Goal: Navigation & Orientation: Find specific page/section

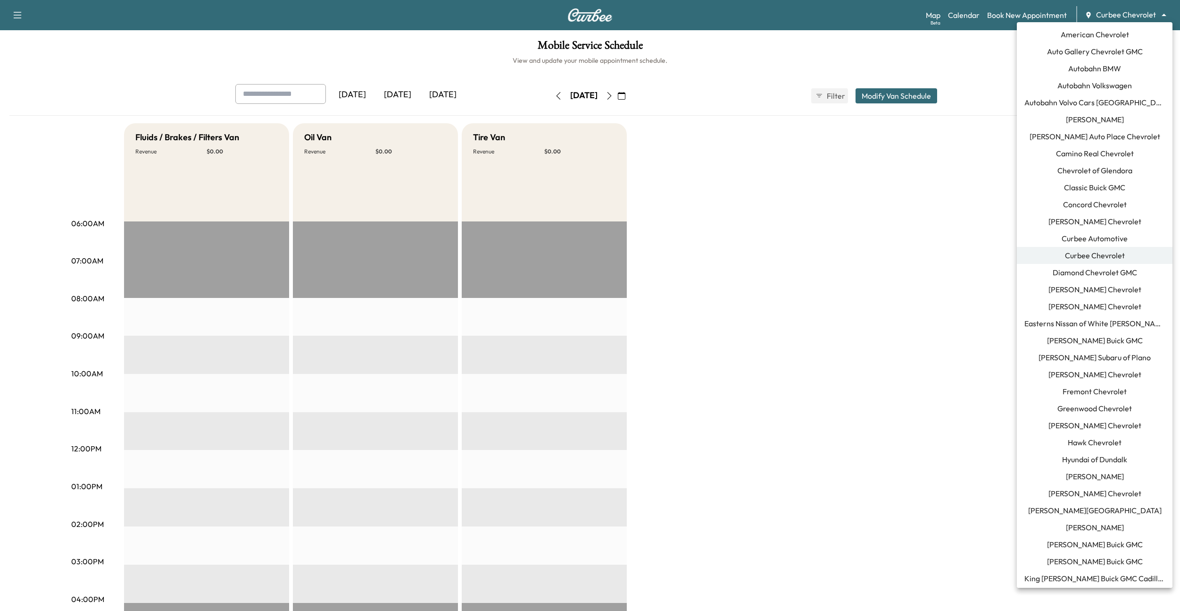
click at [1124, 17] on body "Support Log Out Map Beta Calendar Book New Appointment Curbee Chevrolet *******…" at bounding box center [590, 305] width 1180 height 611
click at [1105, 68] on span "Autobahn BMW" at bounding box center [1095, 68] width 53 height 11
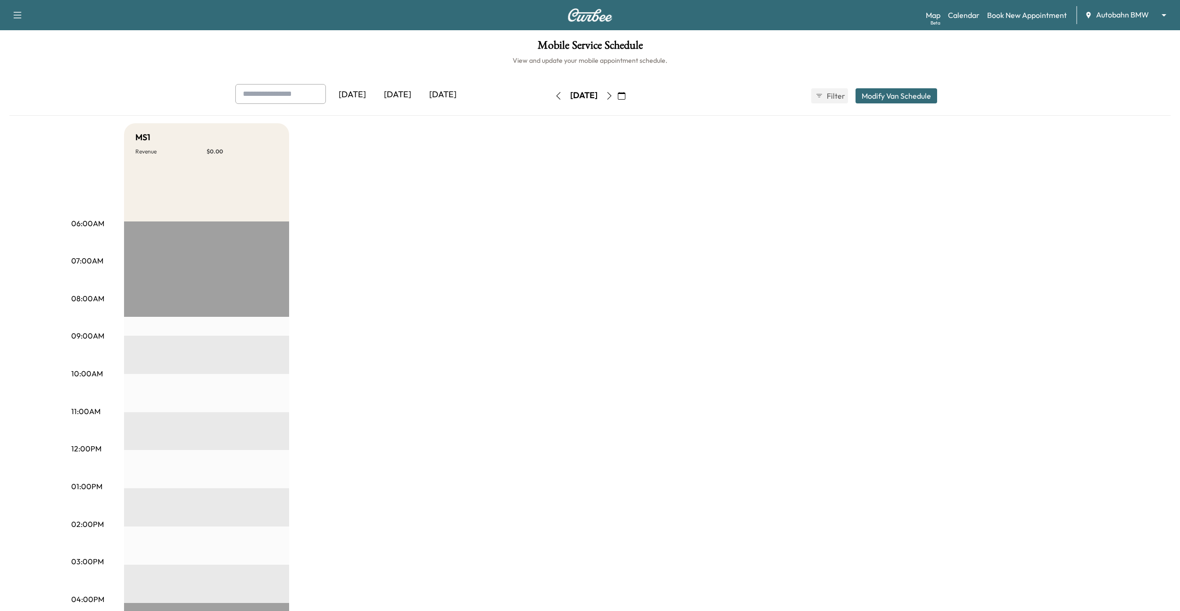
click at [414, 94] on div "[DATE]" at bounding box center [397, 95] width 45 height 22
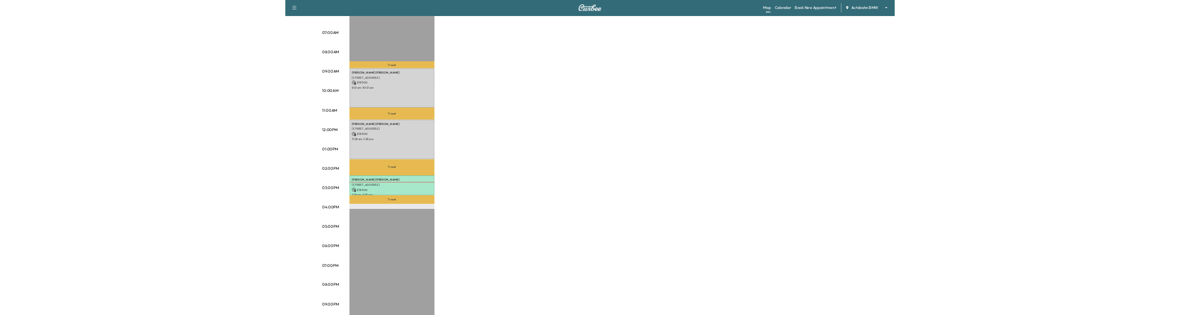
scroll to position [229, 0]
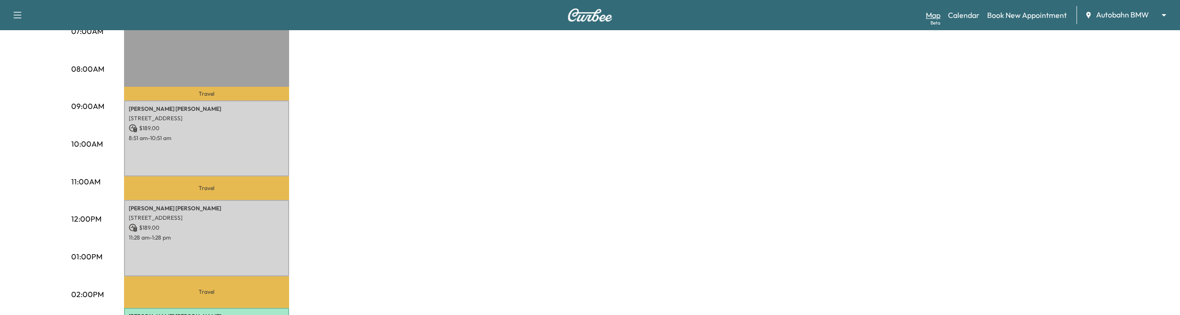
click at [936, 17] on link "Map Beta" at bounding box center [933, 14] width 15 height 11
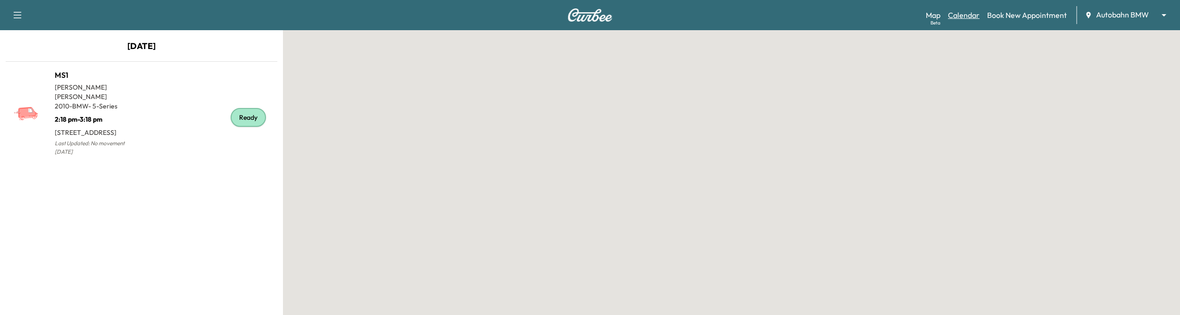
click at [961, 16] on link "Calendar" at bounding box center [964, 14] width 32 height 11
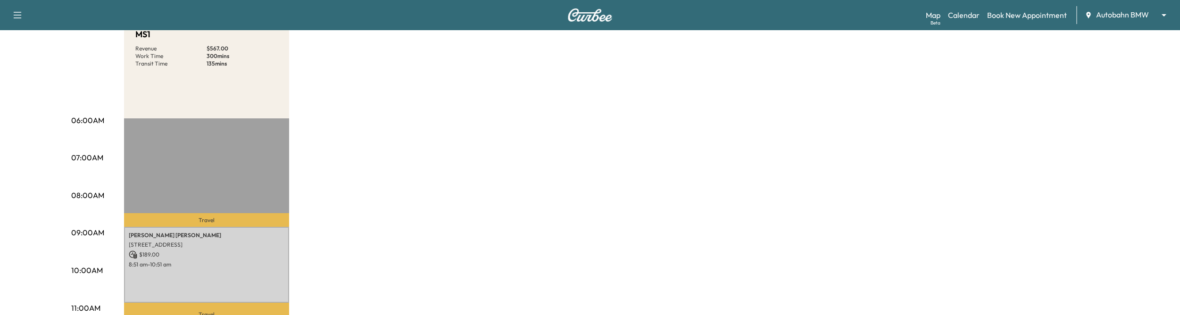
scroll to position [191, 0]
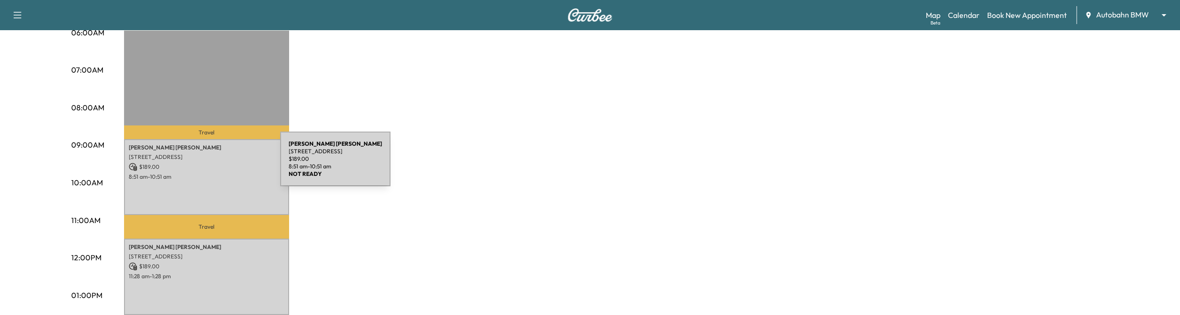
click at [209, 165] on p "$ 189.00" at bounding box center [207, 167] width 156 height 8
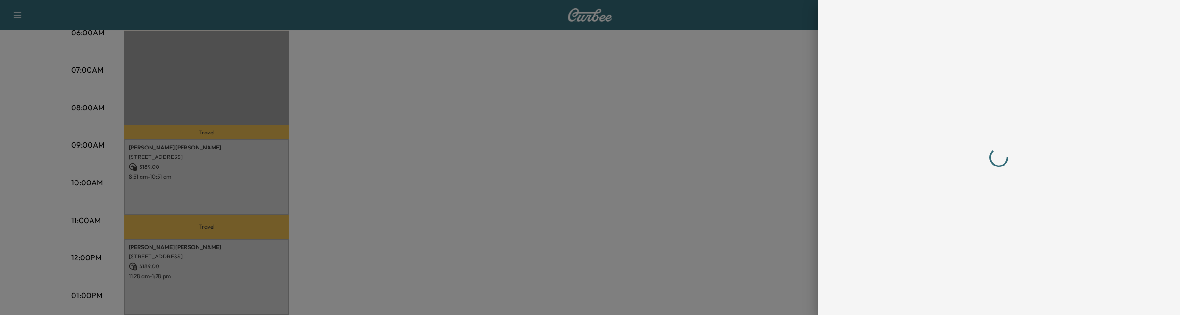
click at [373, 180] on div at bounding box center [590, 157] width 1180 height 315
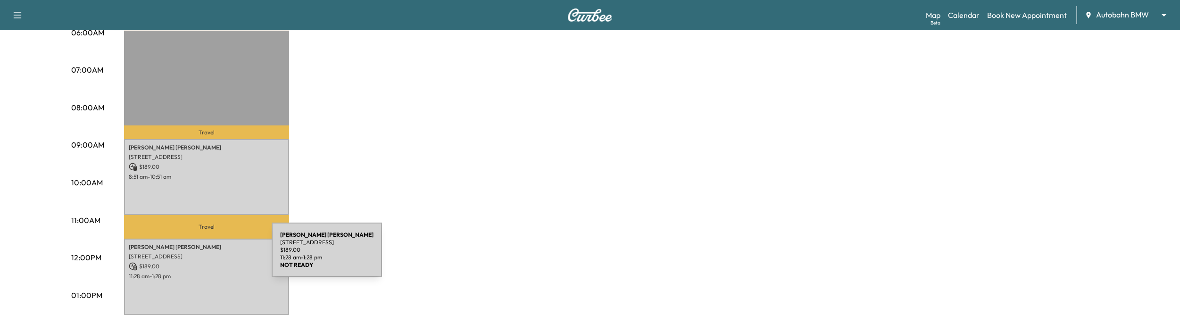
click at [206, 262] on p "$ 189.00" at bounding box center [207, 266] width 156 height 8
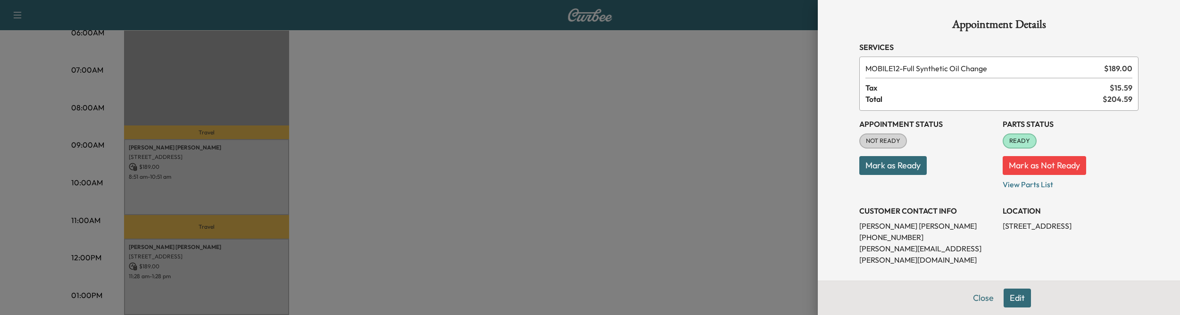
click at [385, 227] on div at bounding box center [590, 157] width 1180 height 315
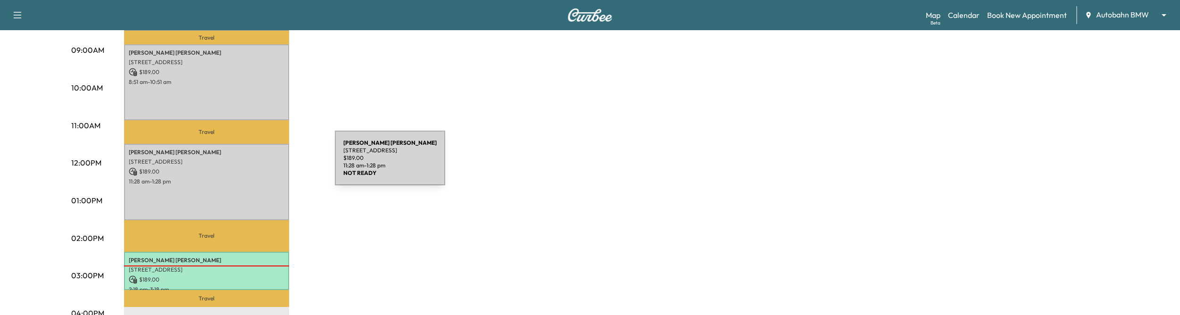
scroll to position [285, 0]
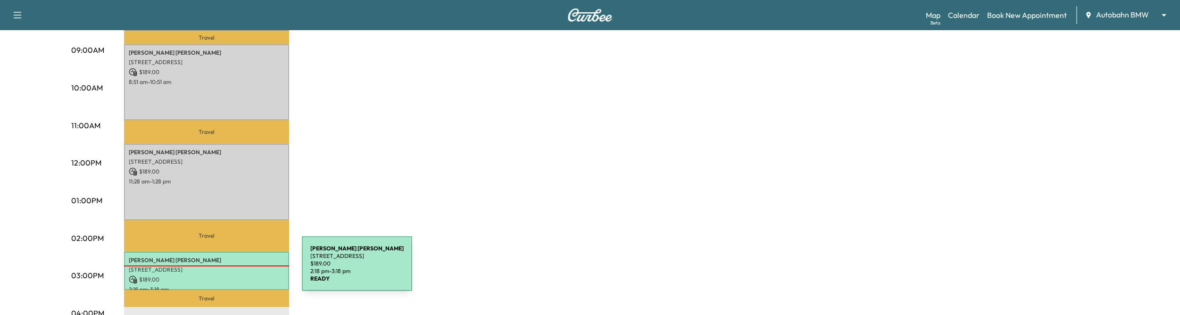
click at [231, 270] on p "[STREET_ADDRESS]" at bounding box center [207, 270] width 156 height 8
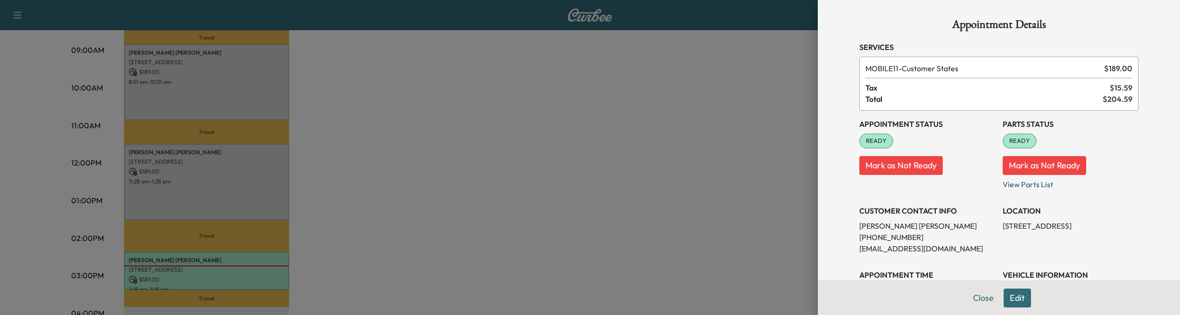
click at [411, 189] on div at bounding box center [590, 157] width 1180 height 315
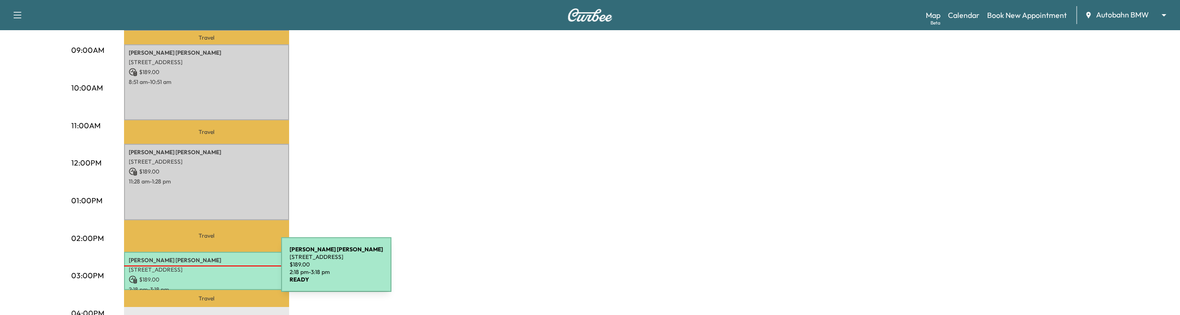
click at [210, 270] on p "[STREET_ADDRESS]" at bounding box center [207, 270] width 156 height 8
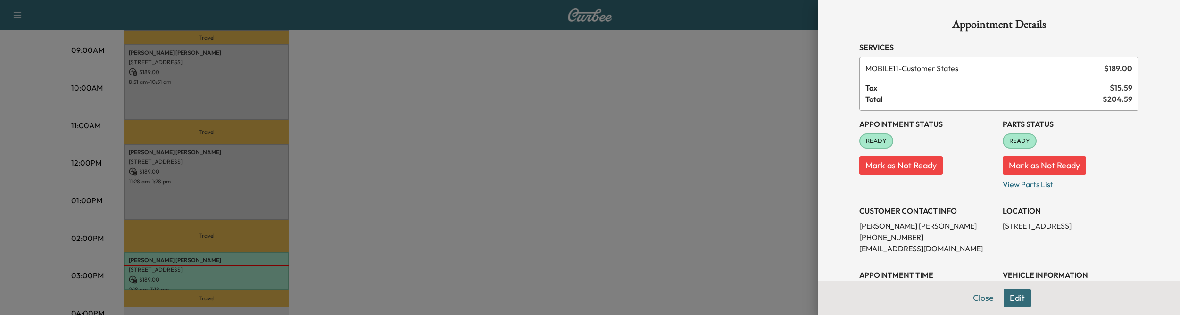
click at [461, 155] on div at bounding box center [590, 157] width 1180 height 315
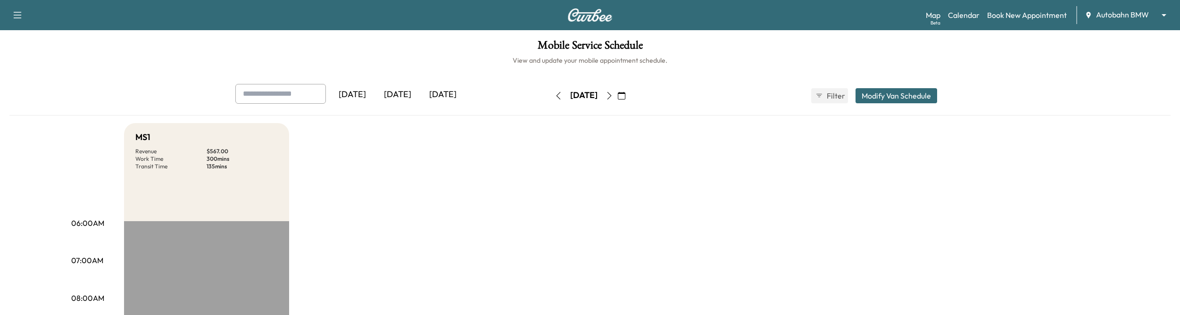
click at [1133, 16] on body "Support Log Out Map Beta Calendar Book New Appointment Autobahn BMW ******** ​ …" at bounding box center [590, 157] width 1180 height 315
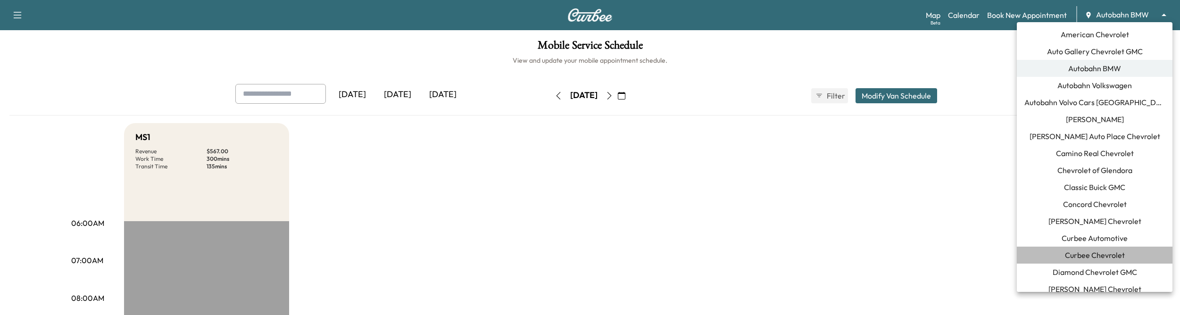
click at [1099, 253] on span "Curbee Chevrolet" at bounding box center [1095, 255] width 60 height 11
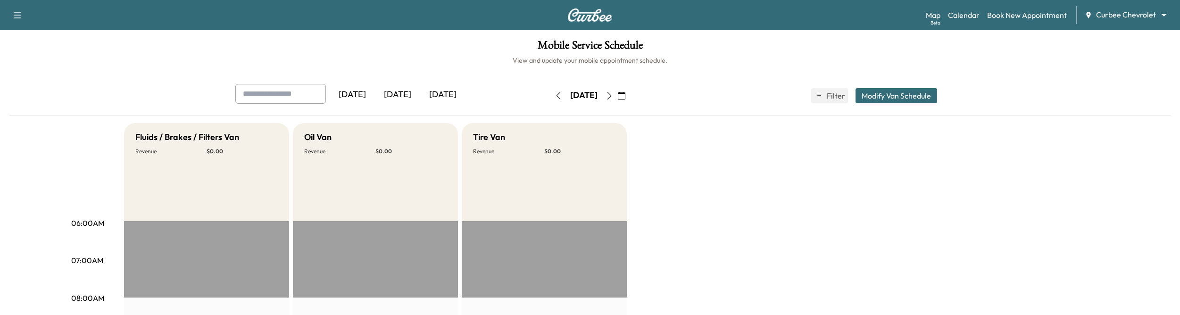
click at [374, 96] on div "[DATE]" at bounding box center [352, 95] width 45 height 22
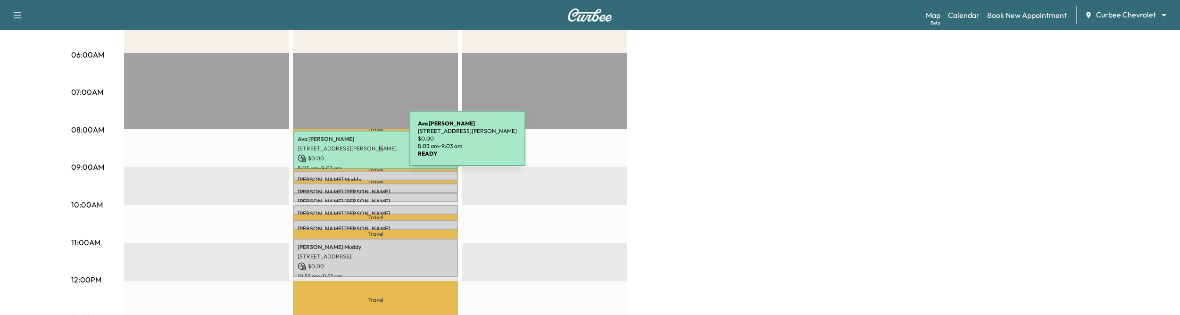
scroll to position [161, 0]
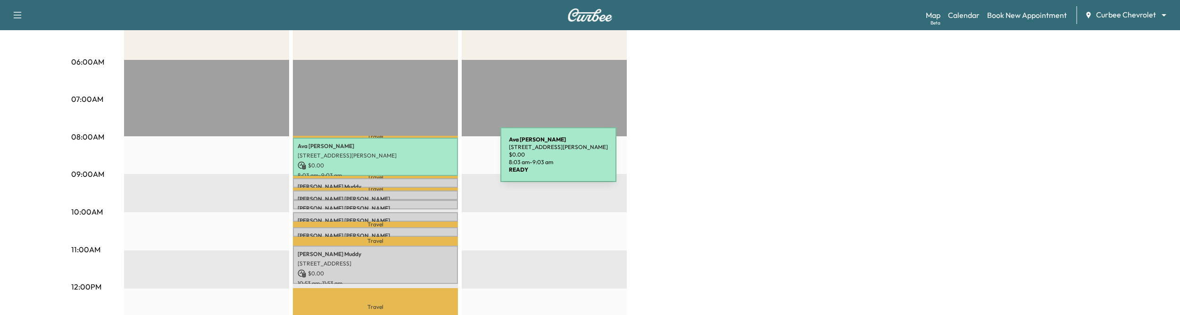
click at [430, 160] on div "Ava Mudd 7934 Arapaho Rd, Dallas, TX 75248, USA $ 0.00 8:03 am - 9:03 am" at bounding box center [375, 157] width 165 height 38
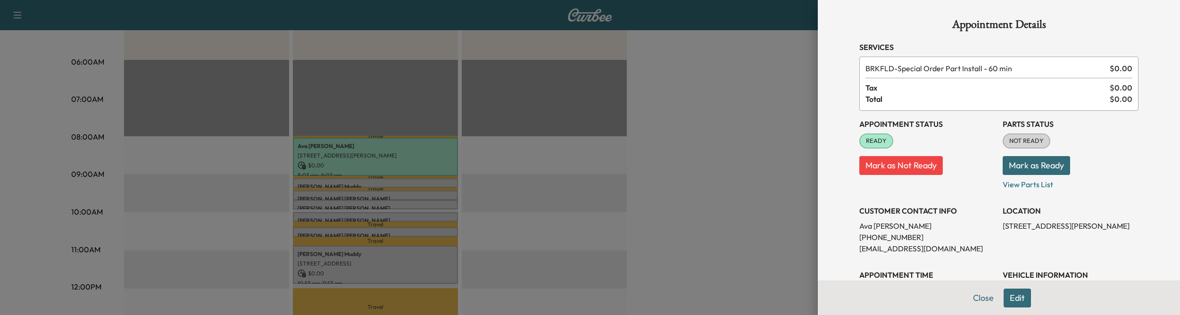
click at [443, 157] on div at bounding box center [590, 157] width 1180 height 315
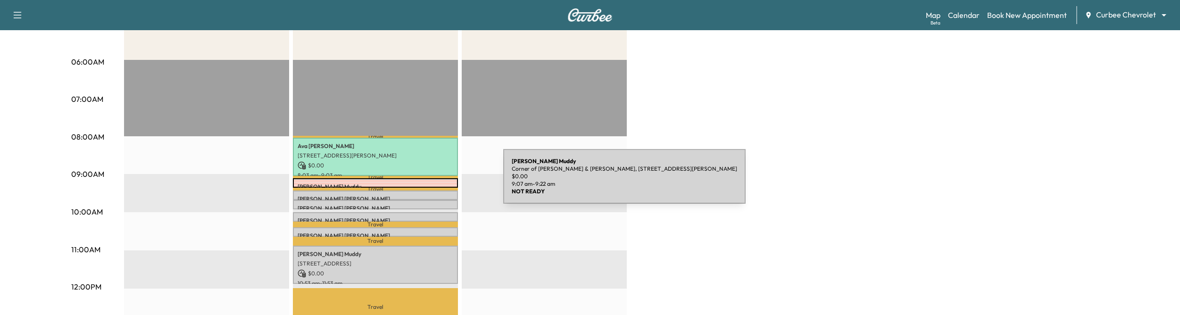
click at [433, 182] on div "Chris Muddy Corner of Coit & Cambell, 1920 N Coit Rd, Richardson, TX 75080, USA…" at bounding box center [375, 182] width 165 height 9
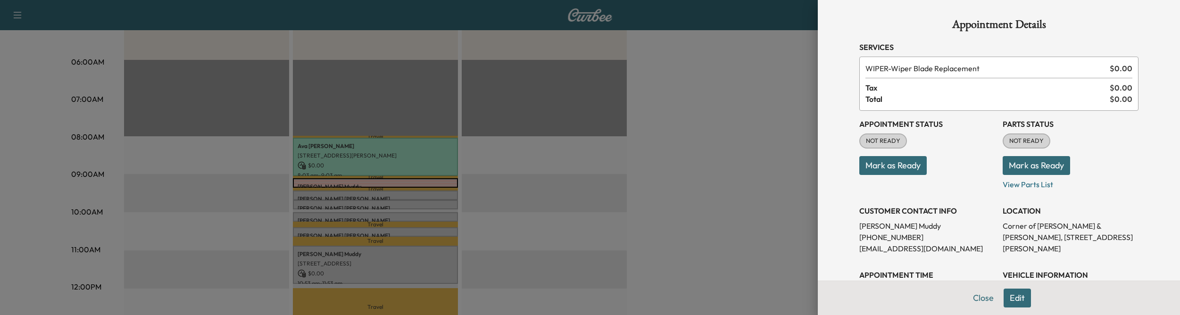
click at [550, 159] on div at bounding box center [590, 157] width 1180 height 315
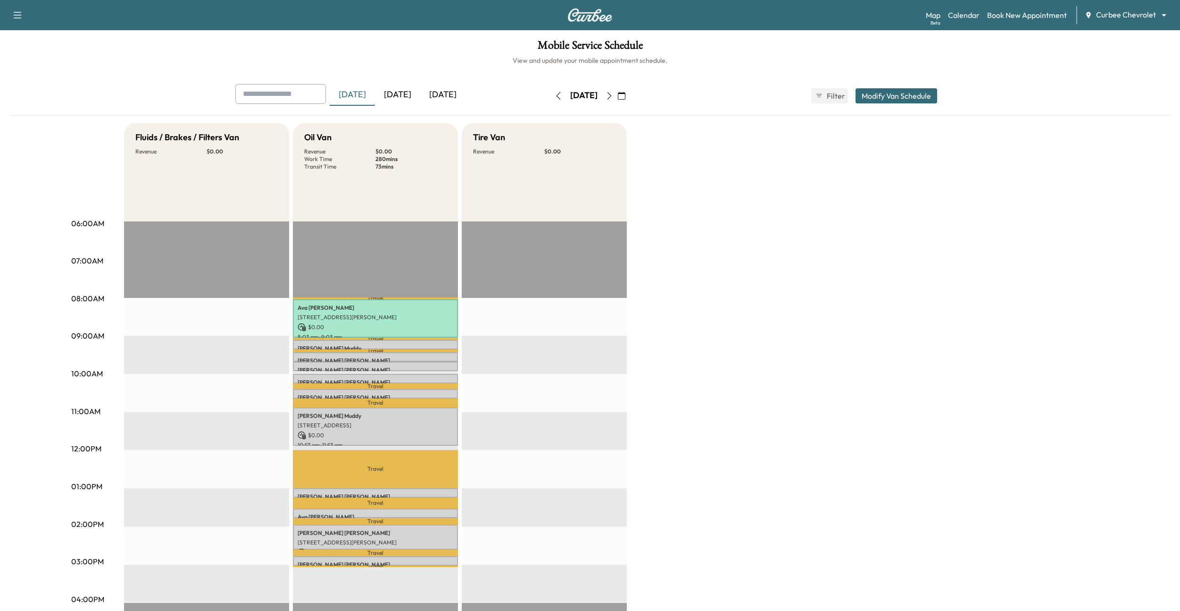
click at [1133, 12] on body "Support Log Out Map Beta Calendar Book New Appointment Curbee Chevrolet *******…" at bounding box center [590, 305] width 1180 height 611
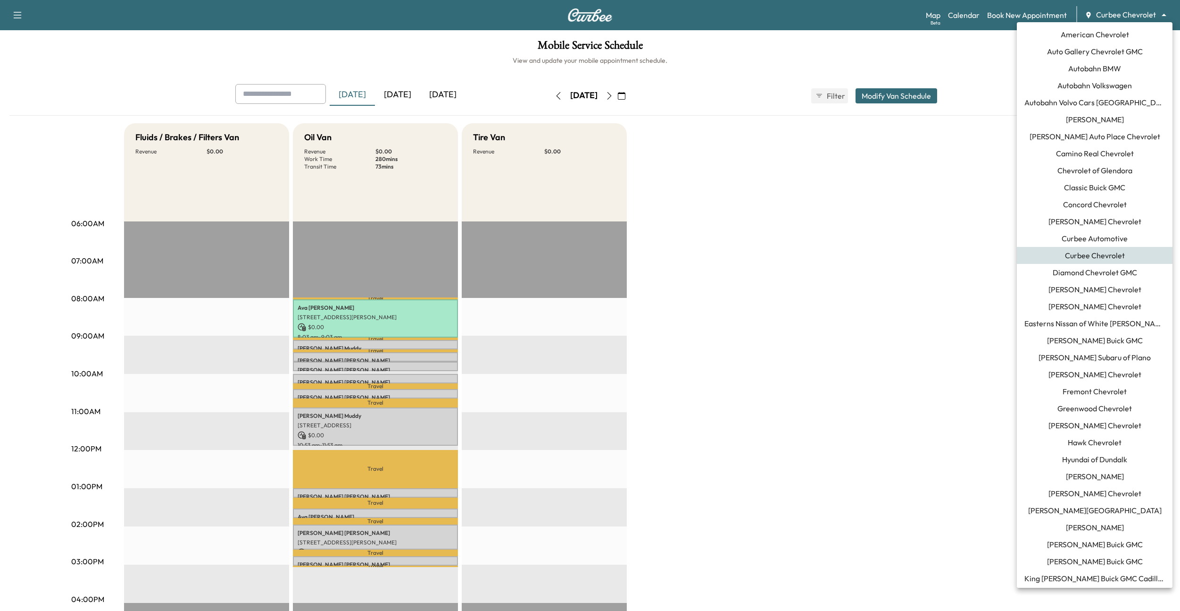
click at [1108, 315] on span "[PERSON_NAME] Buick GMC" at bounding box center [1095, 340] width 96 height 11
